Goal: Feedback & Contribution: Submit feedback/report problem

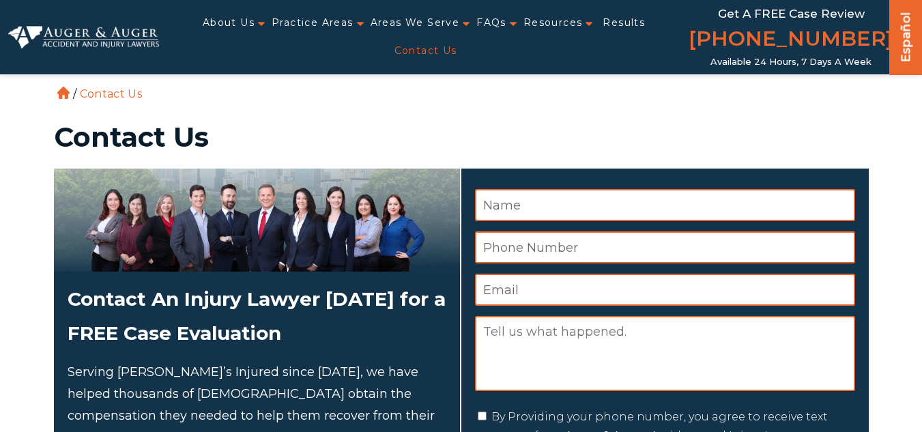
click at [528, 336] on textarea "Message" at bounding box center [665, 353] width 380 height 75
paste textarea "Hello Do you accept a link placement or guest post? Thanks"
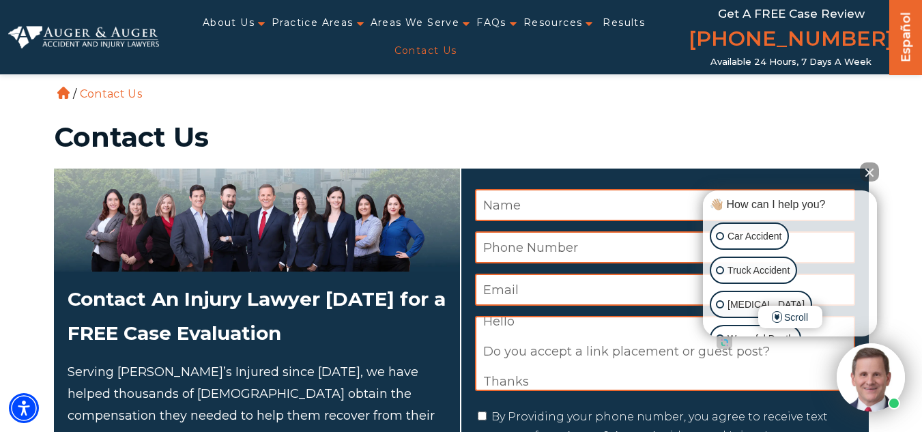
type textarea "Hello Do you accept a link placement or guest post? Thanks"
click at [556, 187] on div "" * " indicates required fields Δ Name * Phone Number * Email * Message Hello D…" at bounding box center [669, 352] width 399 height 367
click at [572, 197] on input "Name *" at bounding box center [665, 205] width 380 height 32
click at [498, 194] on input "Name *" at bounding box center [665, 205] width 380 height 32
paste input "Alex Car"
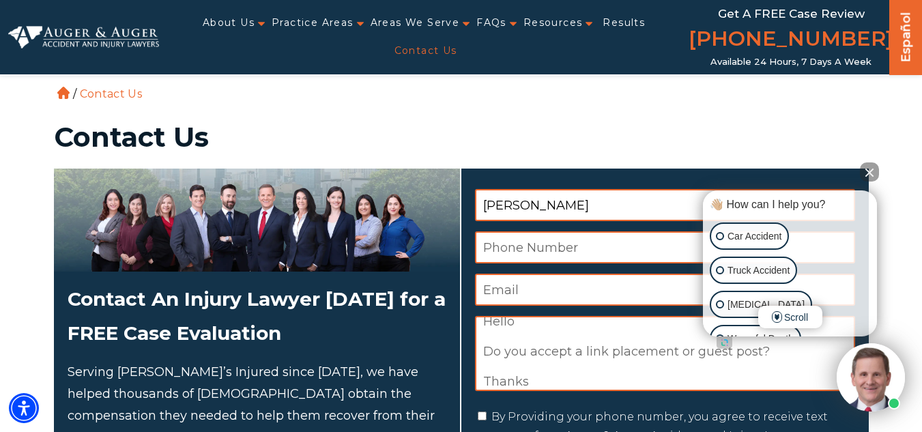
type input "Alex Car"
click at [496, 283] on input "Email *" at bounding box center [665, 290] width 380 height 32
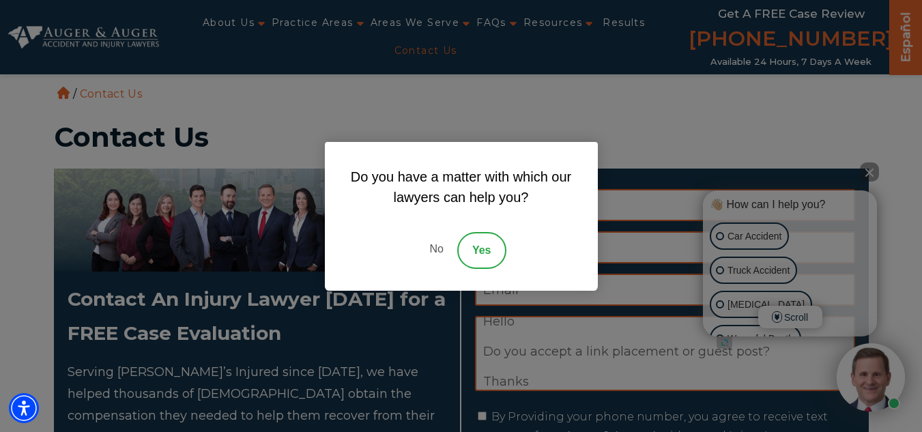
drag, startPoint x: 434, startPoint y: 254, endPoint x: 556, endPoint y: 335, distance: 147.3
click at [434, 253] on link "No" at bounding box center [436, 250] width 41 height 37
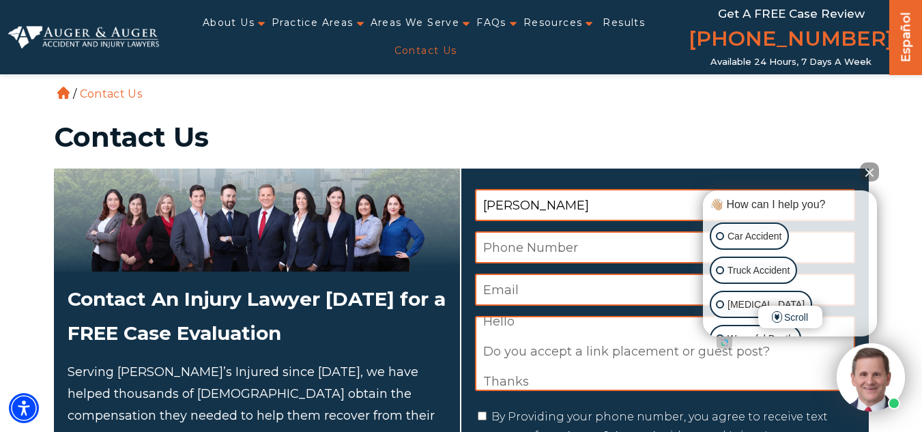
click at [543, 297] on input "Email *" at bounding box center [665, 290] width 380 height 32
paste input "pleasenolimit@gmail.com"
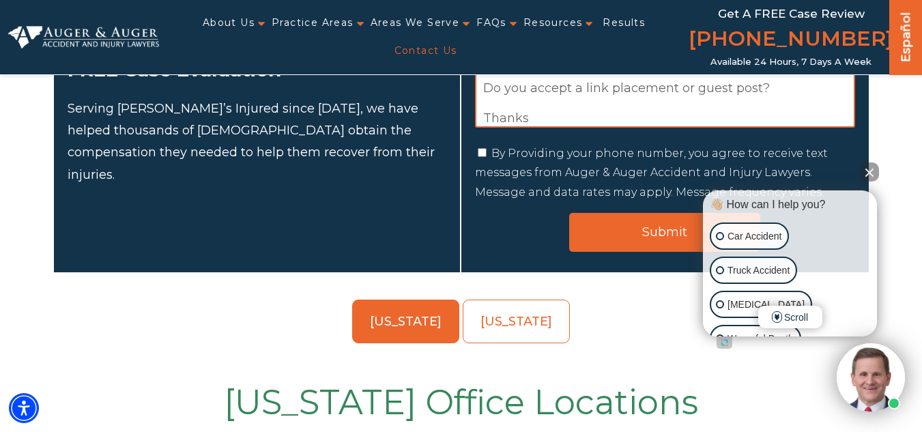
scroll to position [273, 0]
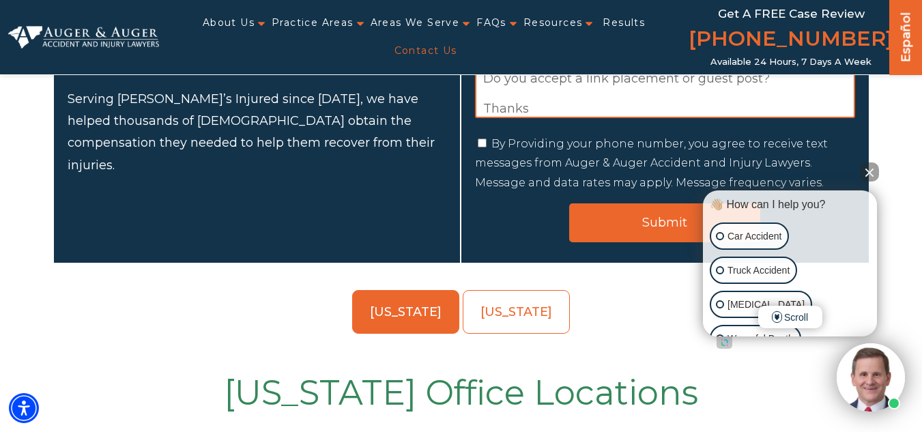
type input "pleasenolimit@gmail.com"
click at [480, 145] on input "By Providing your phone number, you agree to receive text messages from Auger &…" at bounding box center [482, 143] width 9 height 9
checkbox input "true"
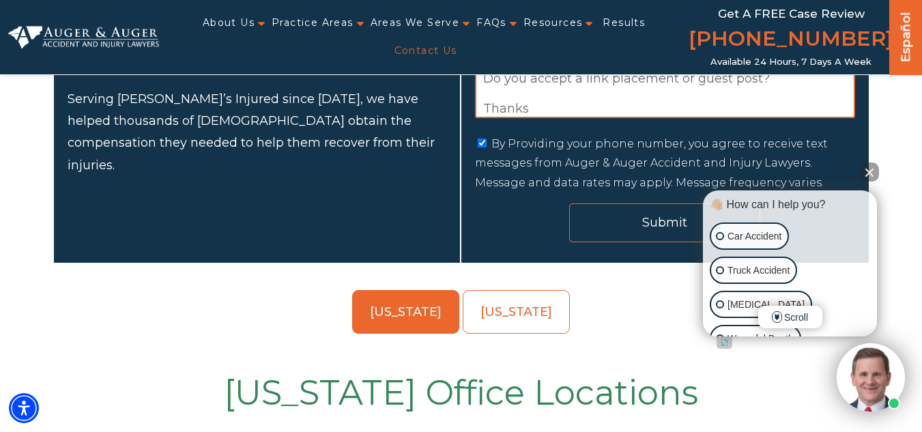
click at [623, 223] on input "Submit" at bounding box center [664, 222] width 191 height 39
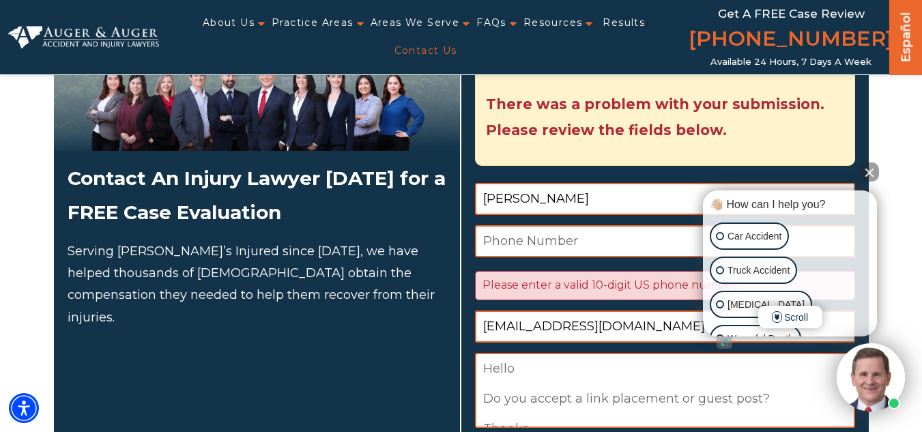
scroll to position [0, 0]
click at [537, 275] on div "Please enter a valid 10-digit US phone number." at bounding box center [665, 285] width 380 height 29
click at [870, 173] on button "Close Intaker Chat Widget" at bounding box center [869, 171] width 19 height 19
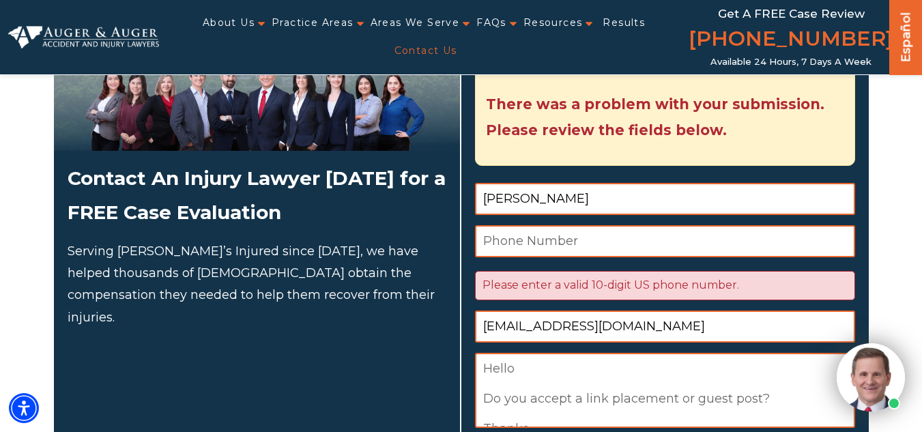
click at [678, 296] on div "Please enter a valid 10-digit US phone number." at bounding box center [665, 285] width 380 height 29
click at [674, 291] on div "Please enter a valid 10-digit US phone number." at bounding box center [665, 285] width 380 height 29
click at [575, 244] on input "Phone Number *" at bounding box center [665, 241] width 380 height 32
click at [637, 419] on textarea "Hello Do you accept a link placement or guest post? Thanks" at bounding box center [665, 390] width 380 height 75
click at [602, 330] on input "pleasenolimit@gmail.com" at bounding box center [665, 327] width 380 height 32
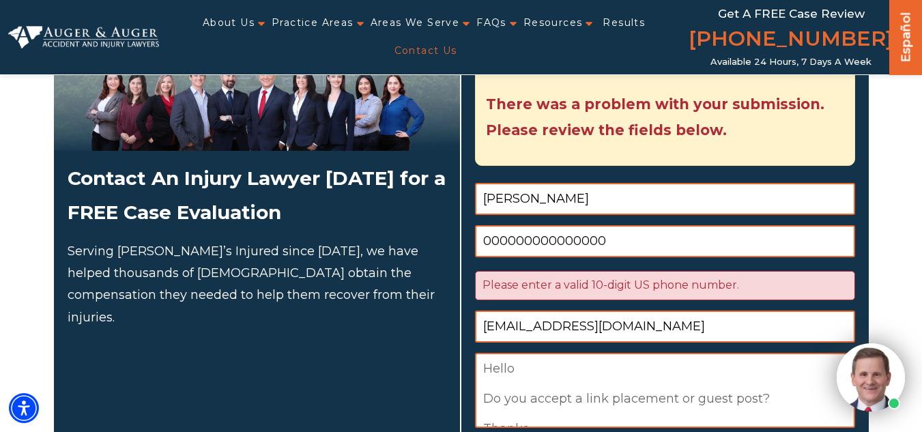
drag, startPoint x: 612, startPoint y: 246, endPoint x: 563, endPoint y: 238, distance: 49.3
click at [563, 238] on input "000000000000000" at bounding box center [665, 241] width 380 height 32
type input "0000000000"
drag, startPoint x: 642, startPoint y: 392, endPoint x: 625, endPoint y: 365, distance: 31.6
click at [641, 391] on textarea "Hello Do you accept a link placement or guest post? Thanks" at bounding box center [665, 390] width 380 height 75
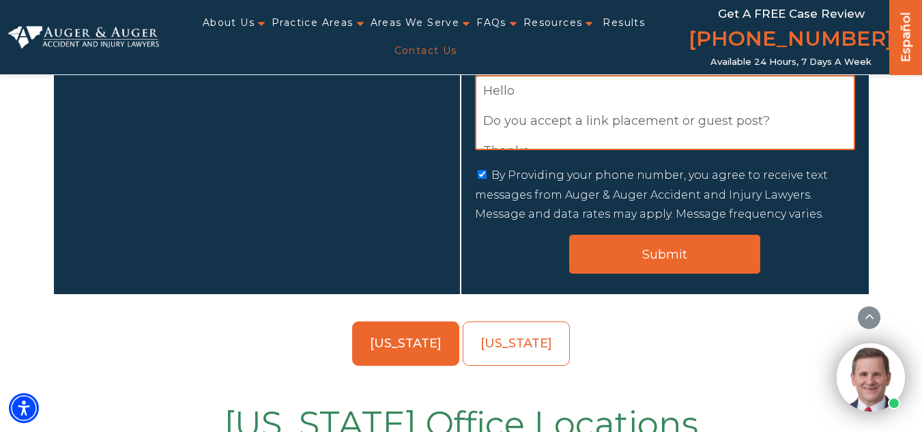
scroll to position [394, 0]
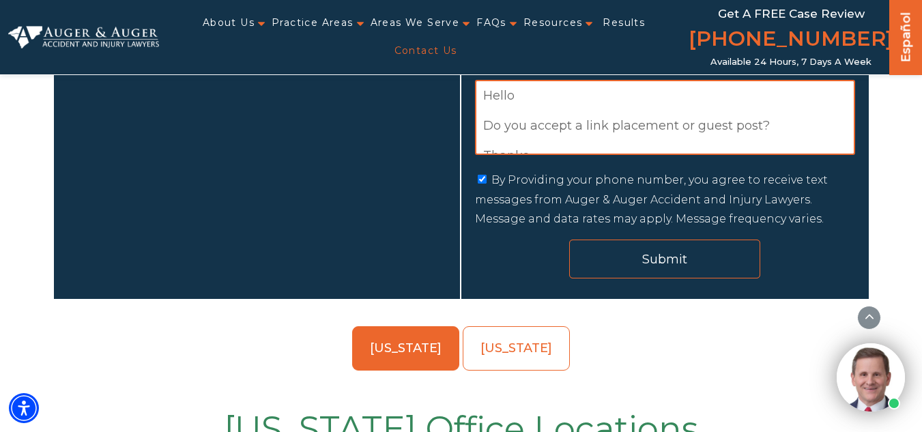
click at [623, 244] on input "Submit" at bounding box center [664, 259] width 191 height 39
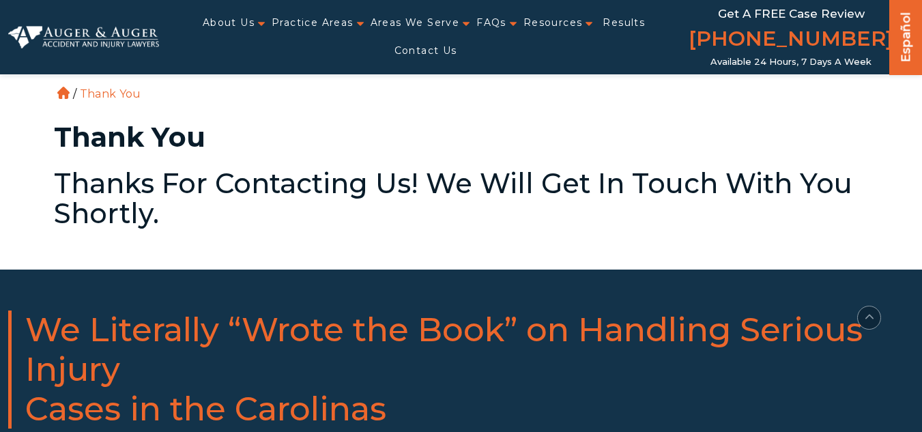
scroll to position [751, 0]
